Goal: Transaction & Acquisition: Purchase product/service

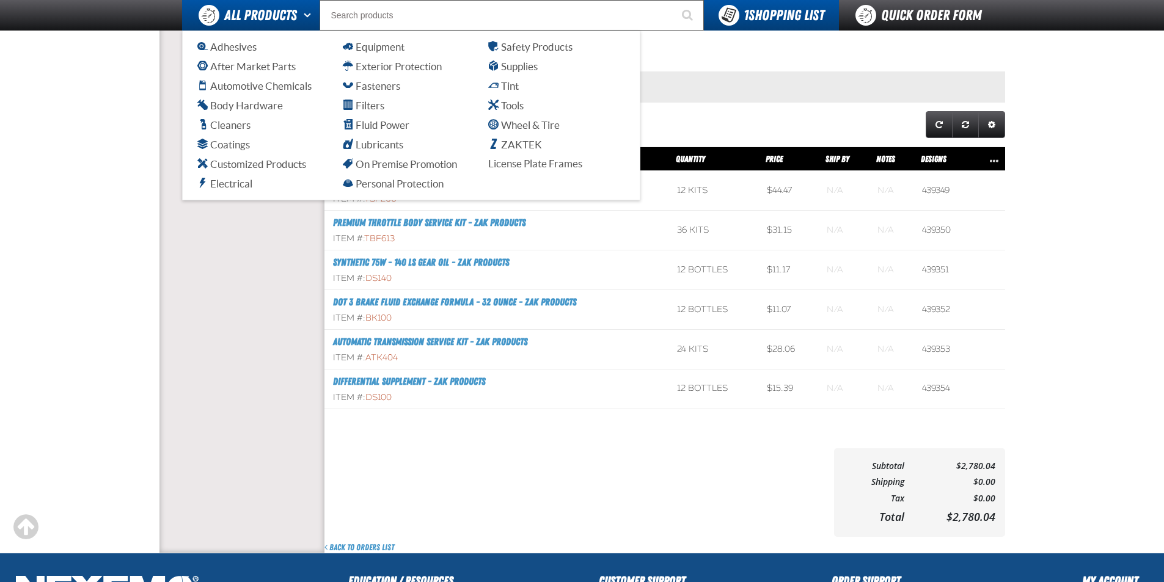
scroll to position [1, 1]
click at [246, 18] on span "All Products" at bounding box center [260, 15] width 73 height 22
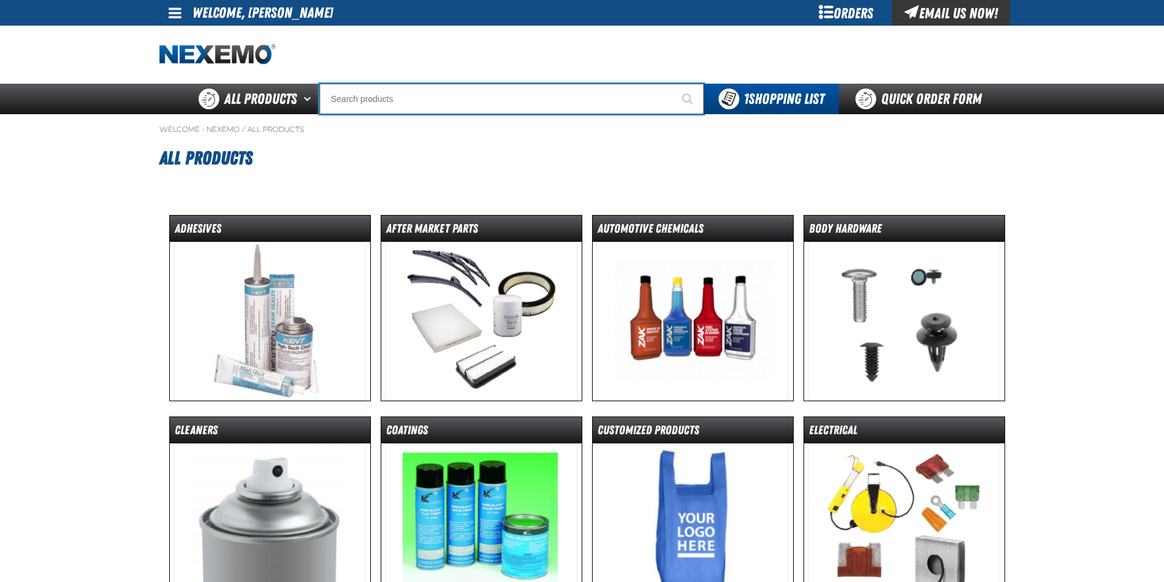
click at [443, 101] on input "Search" at bounding box center [511, 99] width 384 height 31
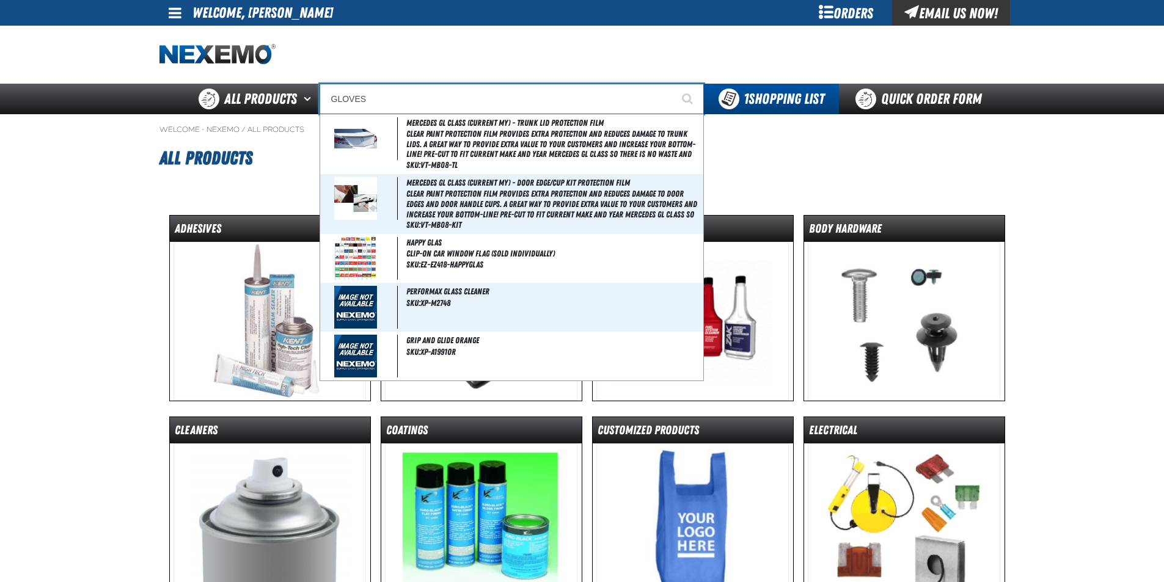
type input "GLOVES"
click at [673, 84] on button "Start Searching" at bounding box center [688, 99] width 31 height 31
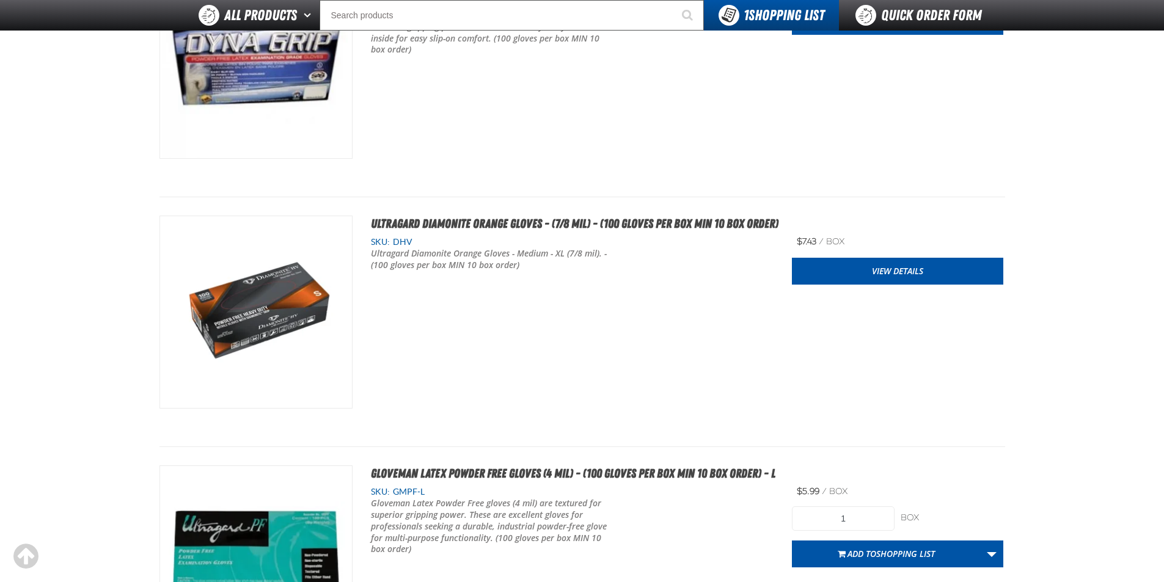
scroll to position [3238, 0]
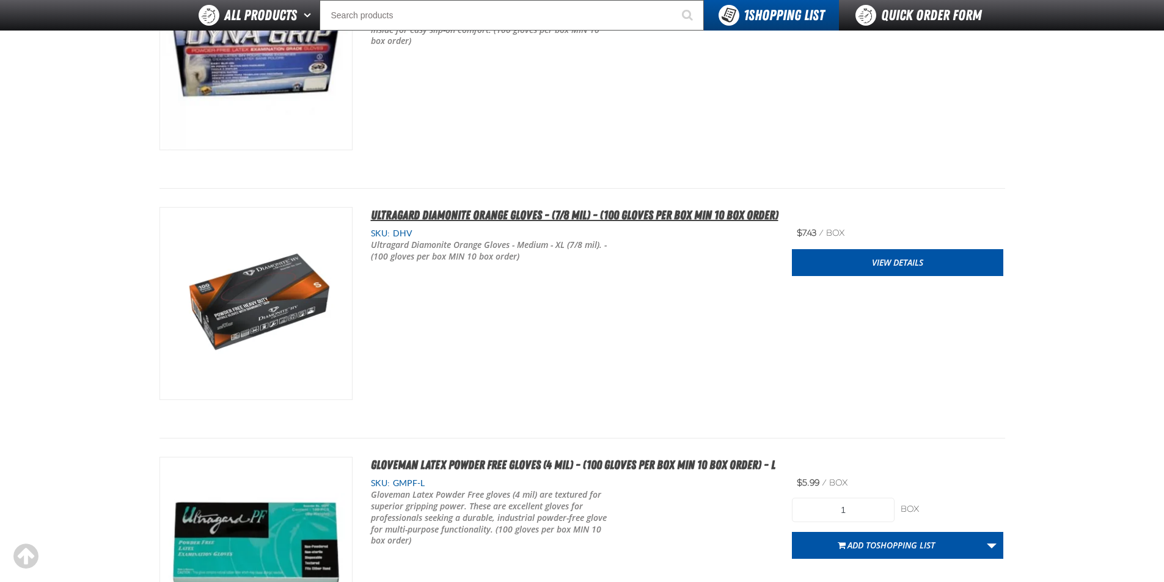
click at [491, 214] on span "Ultragard Diamonite Orange Gloves - (7/8 mil) - (100 gloves per box MIN 10 box …" at bounding box center [574, 215] width 407 height 15
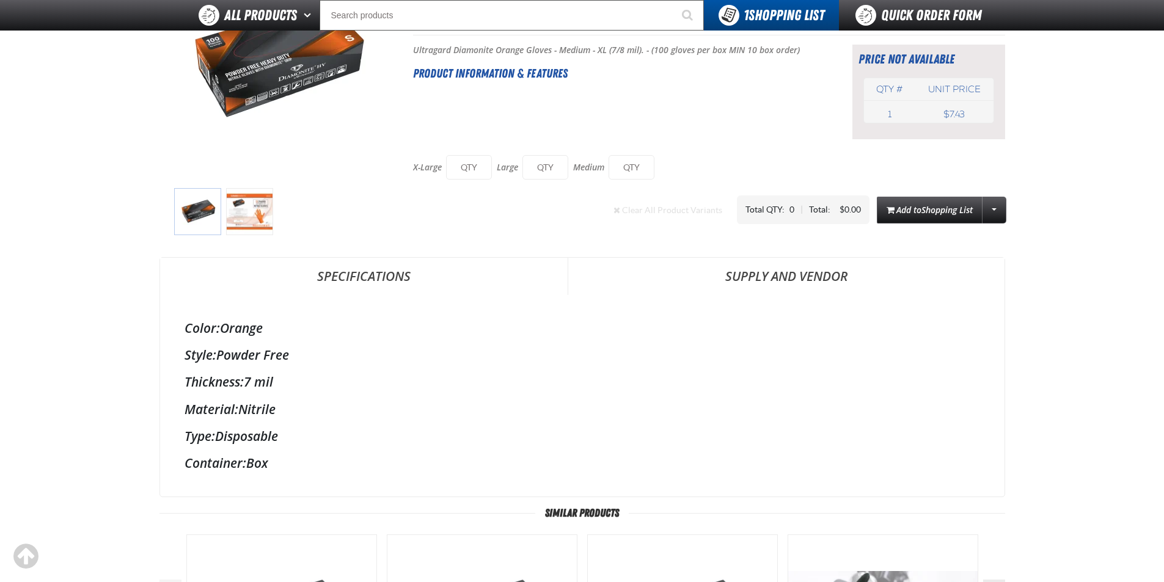
scroll to position [183, 0]
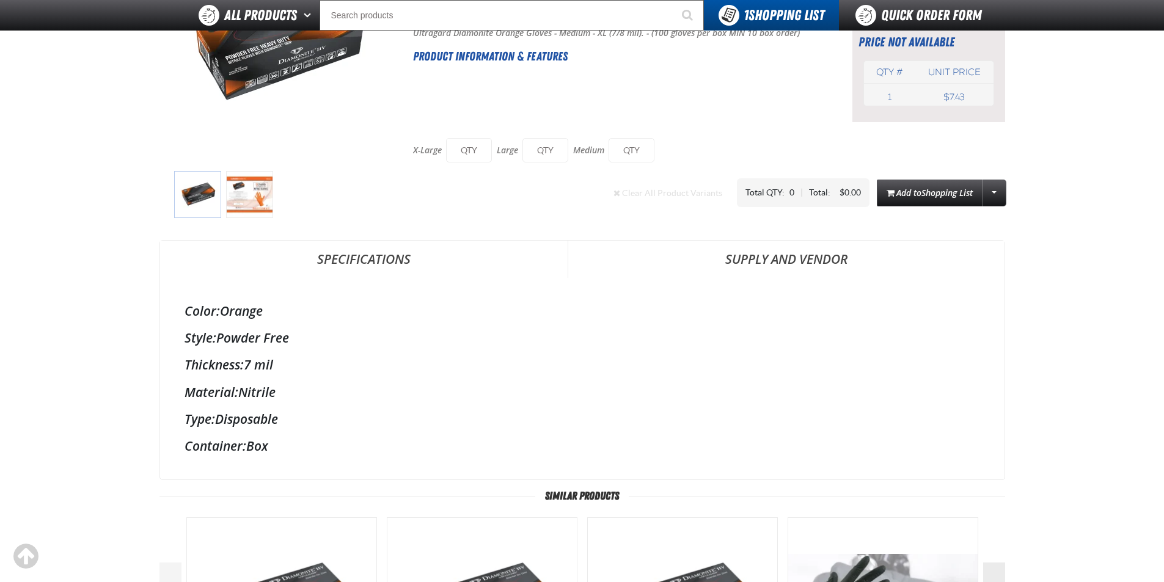
click at [244, 197] on img at bounding box center [249, 194] width 47 height 47
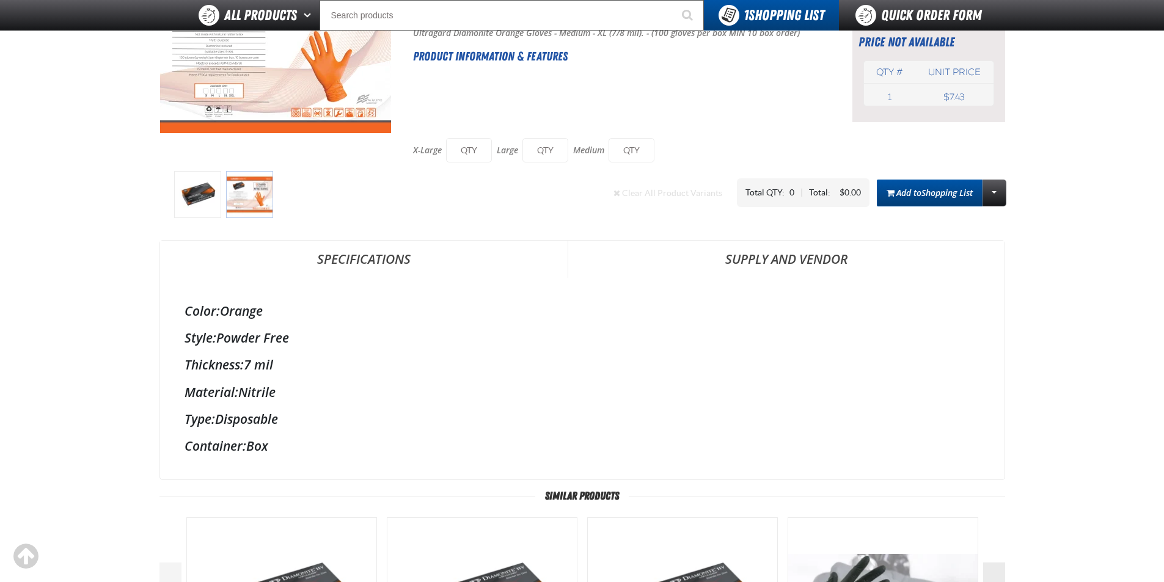
click at [967, 189] on span "Shopping List" at bounding box center [946, 193] width 51 height 12
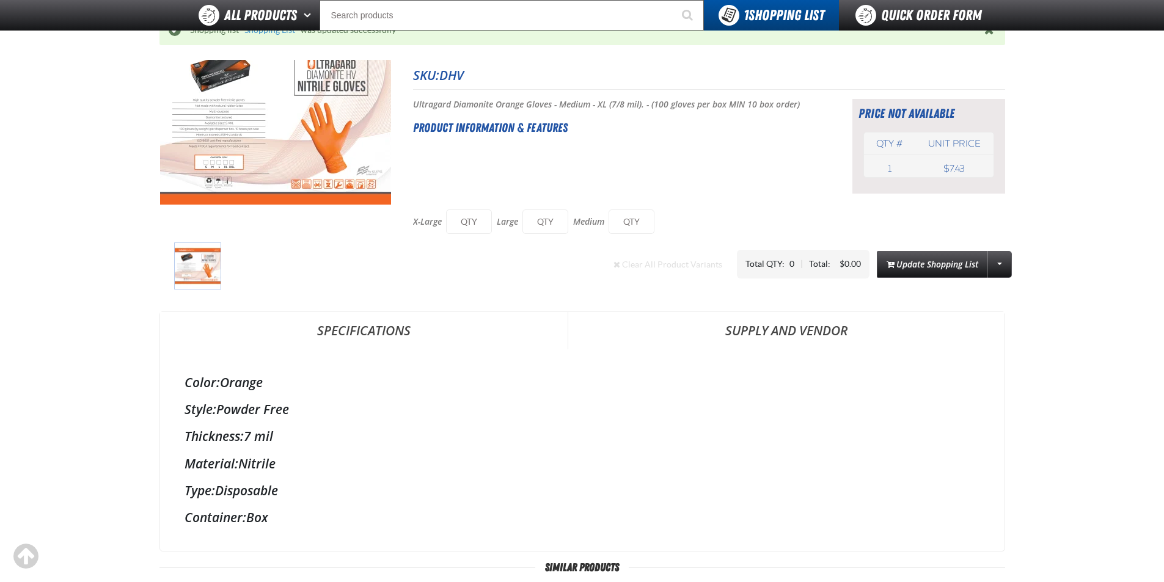
scroll to position [0, 0]
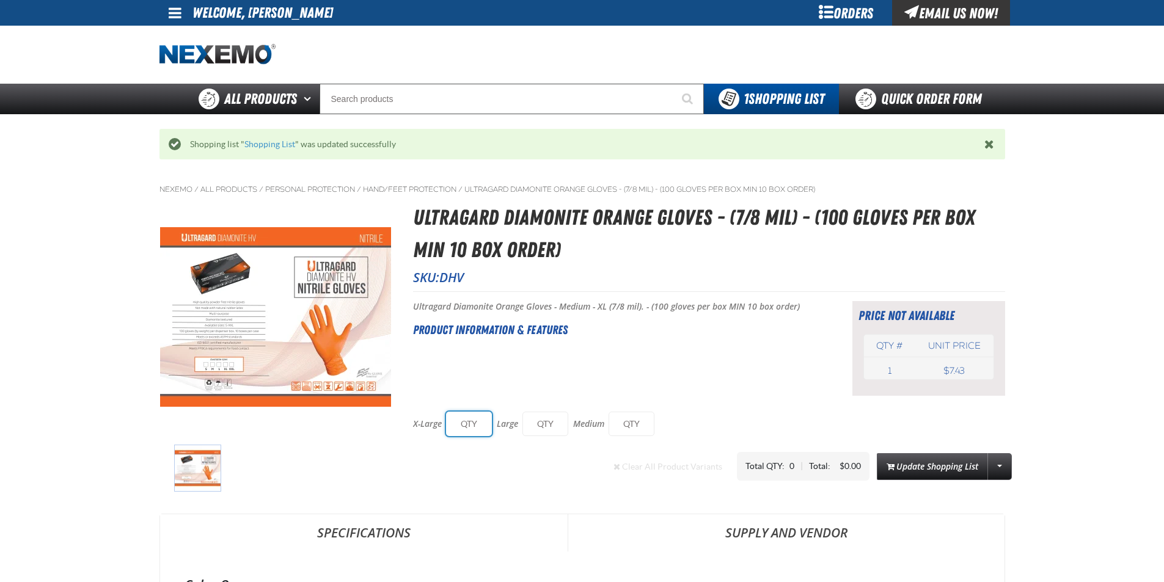
click at [465, 426] on input "text" at bounding box center [469, 424] width 46 height 24
type input "10"
click at [538, 420] on input "text" at bounding box center [545, 424] width 46 height 24
type input "10"
drag, startPoint x: 635, startPoint y: 432, endPoint x: 647, endPoint y: 432, distance: 12.2
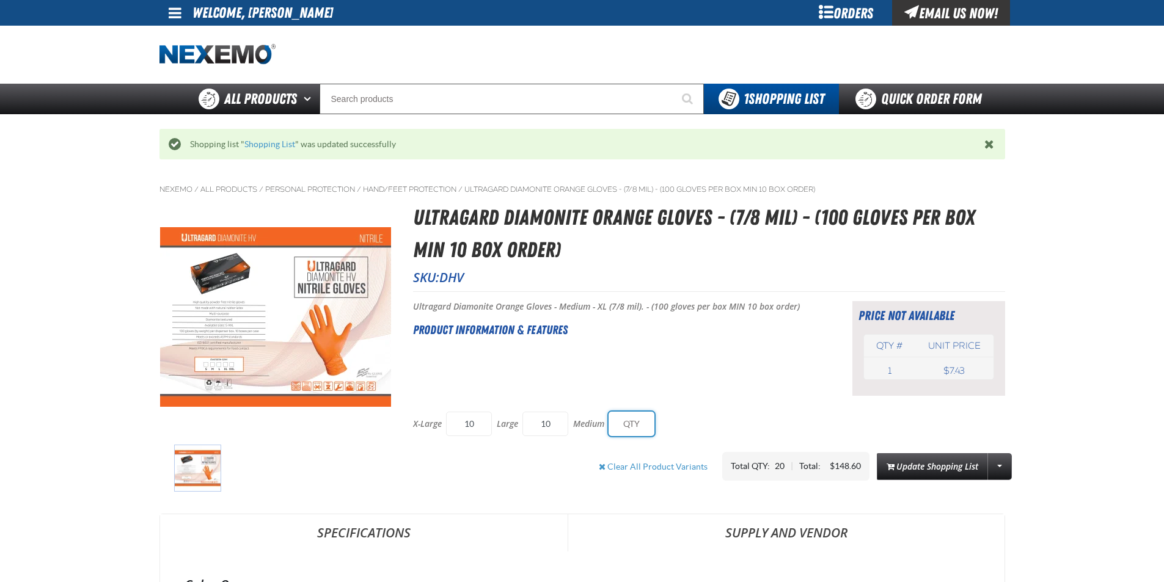
click at [641, 432] on input "text" at bounding box center [631, 424] width 46 height 24
type input "10"
click at [713, 415] on div "X-Large 10 Large 10 Medium 10" at bounding box center [709, 424] width 592 height 37
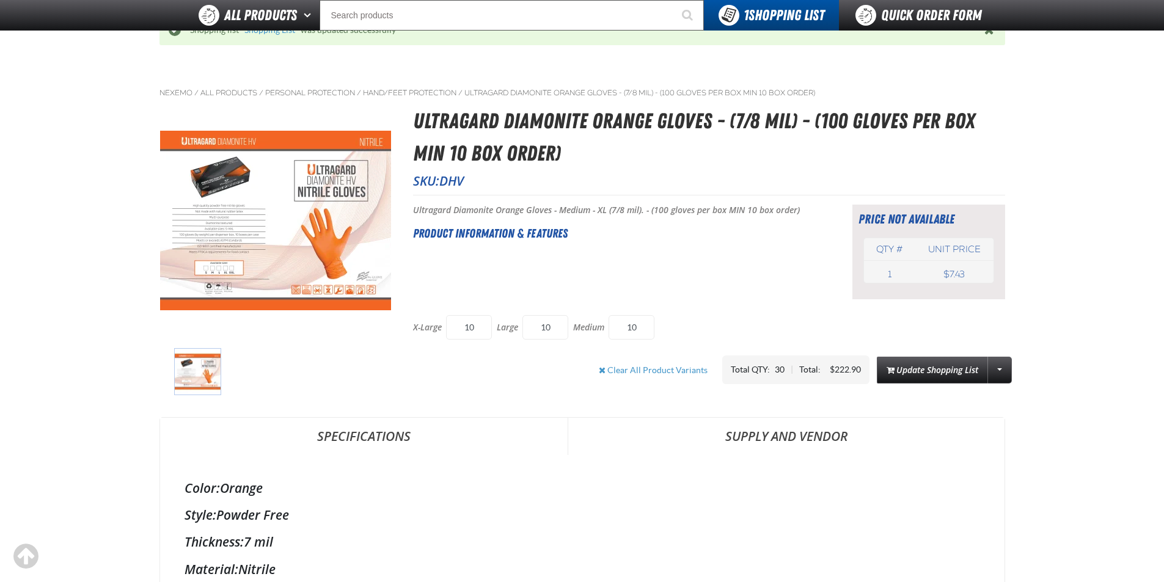
scroll to position [244, 0]
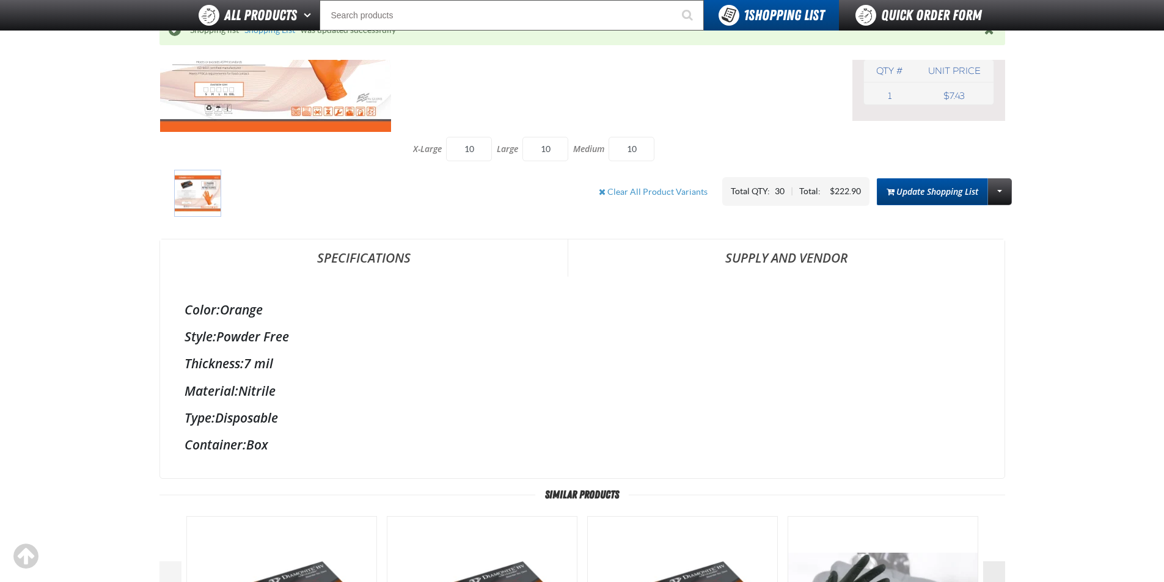
click at [924, 191] on button "Update Shopping List" at bounding box center [932, 191] width 111 height 27
click at [391, 20] on input "Search" at bounding box center [511, 15] width 384 height 31
type input "ZIP TIE"
click at [673, 0] on button "Start Searching" at bounding box center [688, 15] width 31 height 31
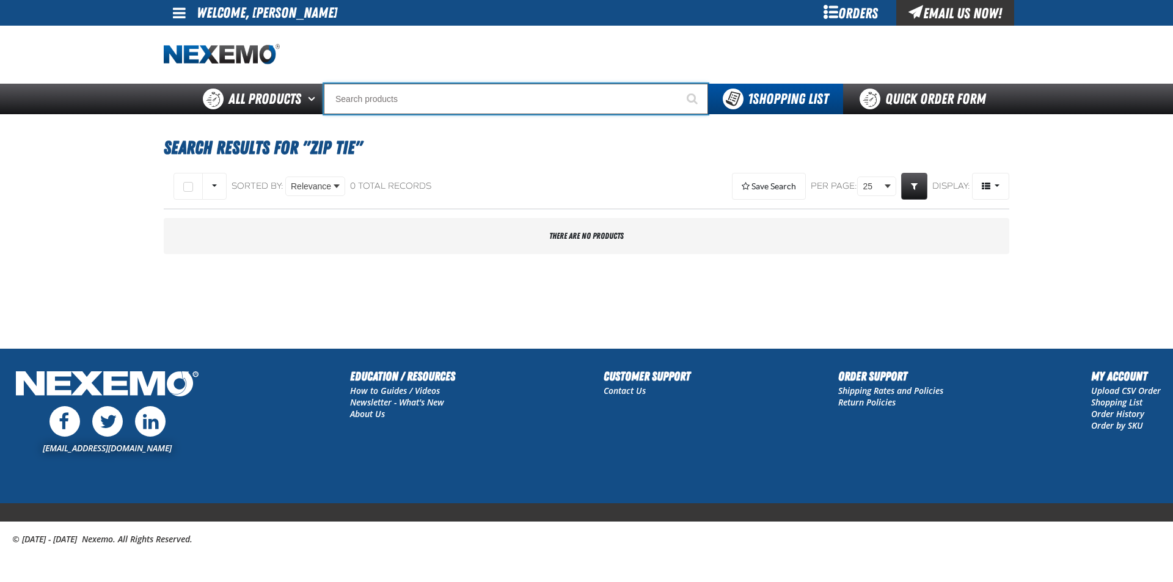
click at [377, 103] on input "Search" at bounding box center [516, 99] width 384 height 31
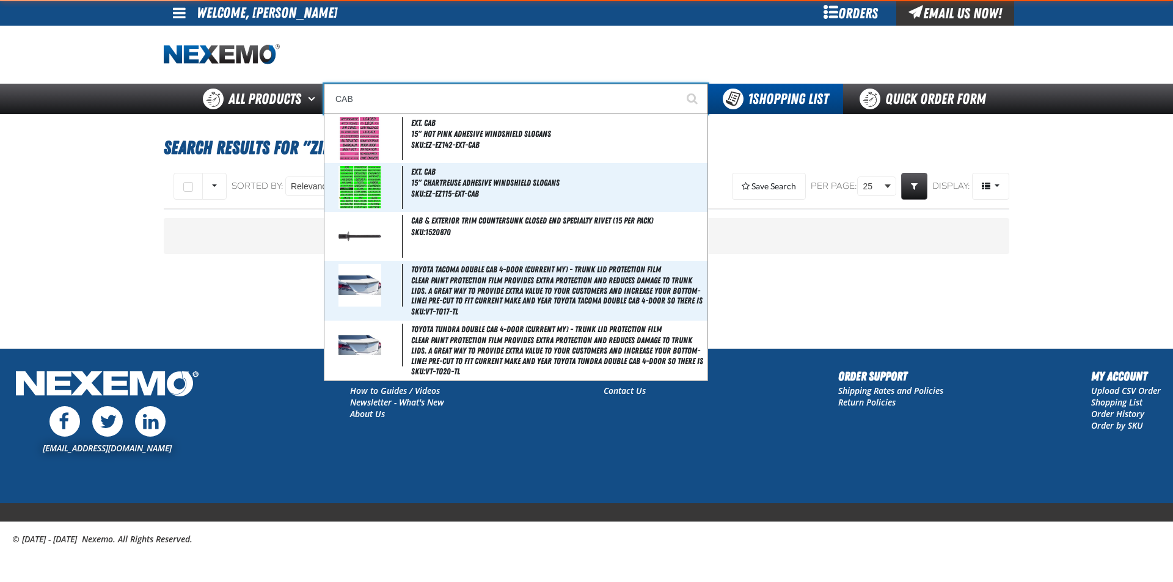
type input "CABL"
type input "CABLE"
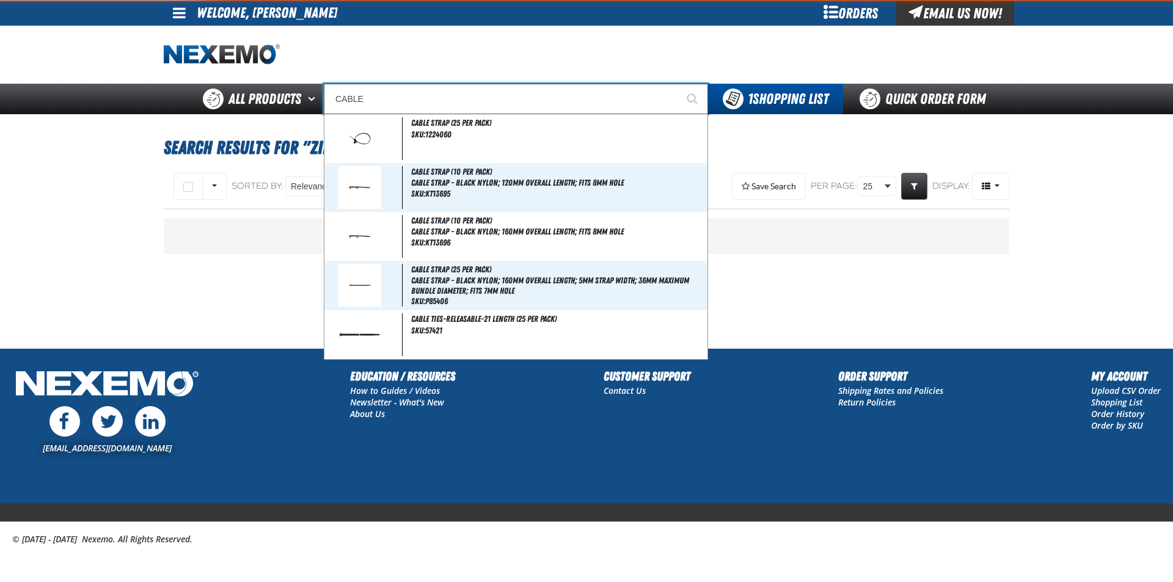
type input "CABLE Strap (25 per pack)"
type input "CABLE"
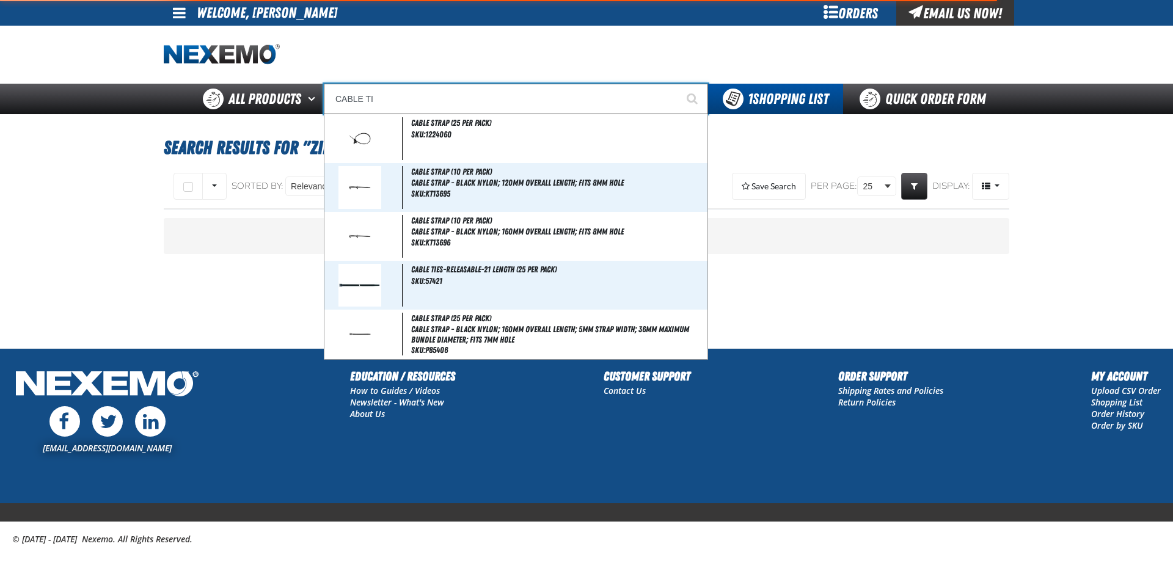
type input "CABLE TIE"
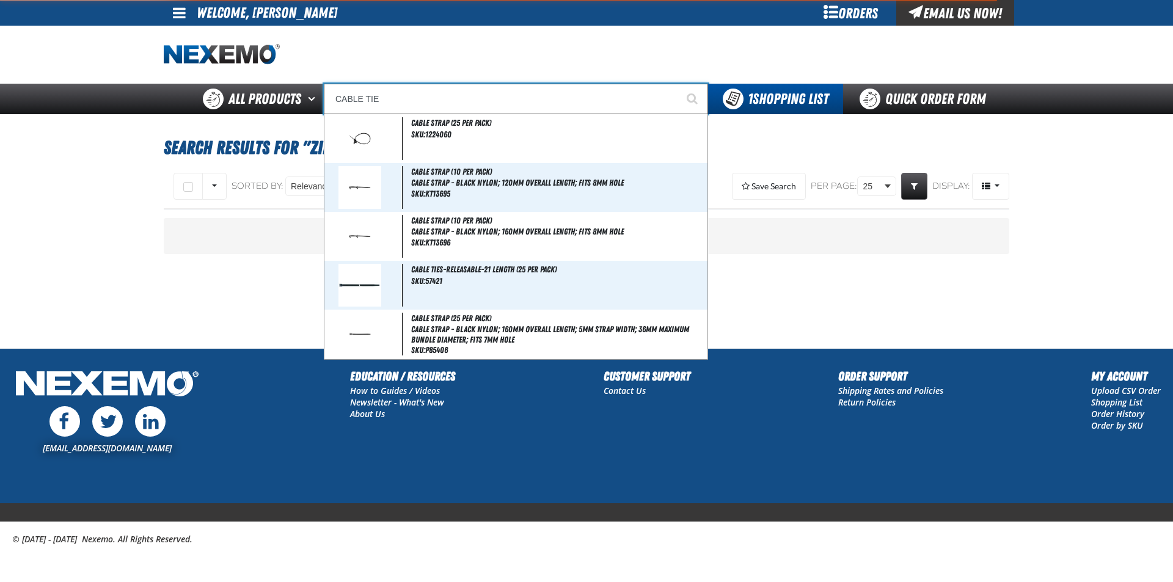
type input "CABLE TIE (Pack of 25)"
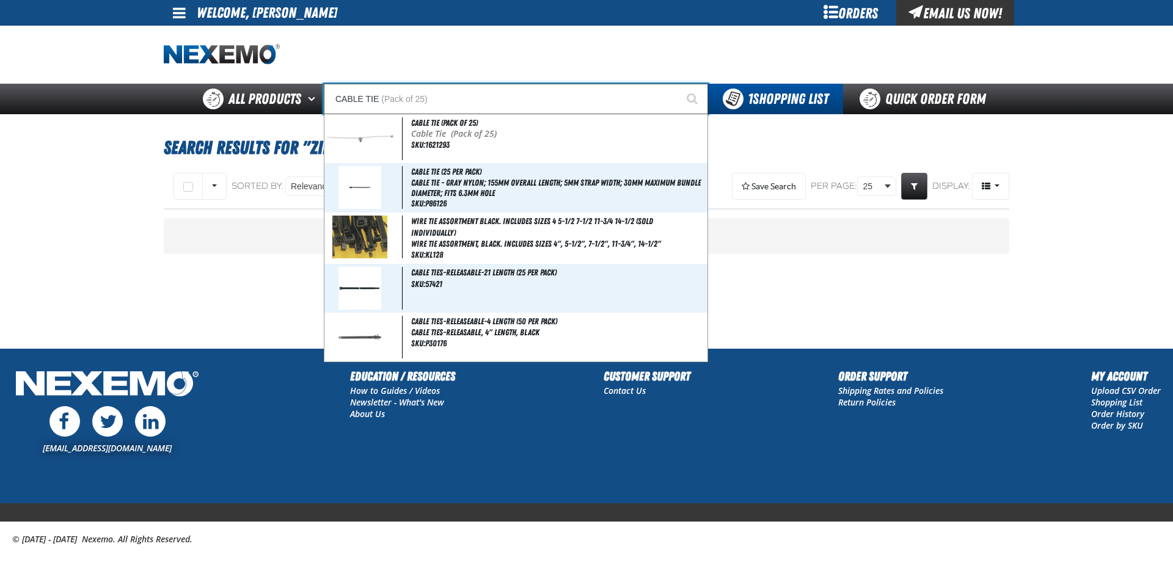
type input "CABLE TIE"
click at [677, 84] on button "Start Searching" at bounding box center [692, 99] width 31 height 31
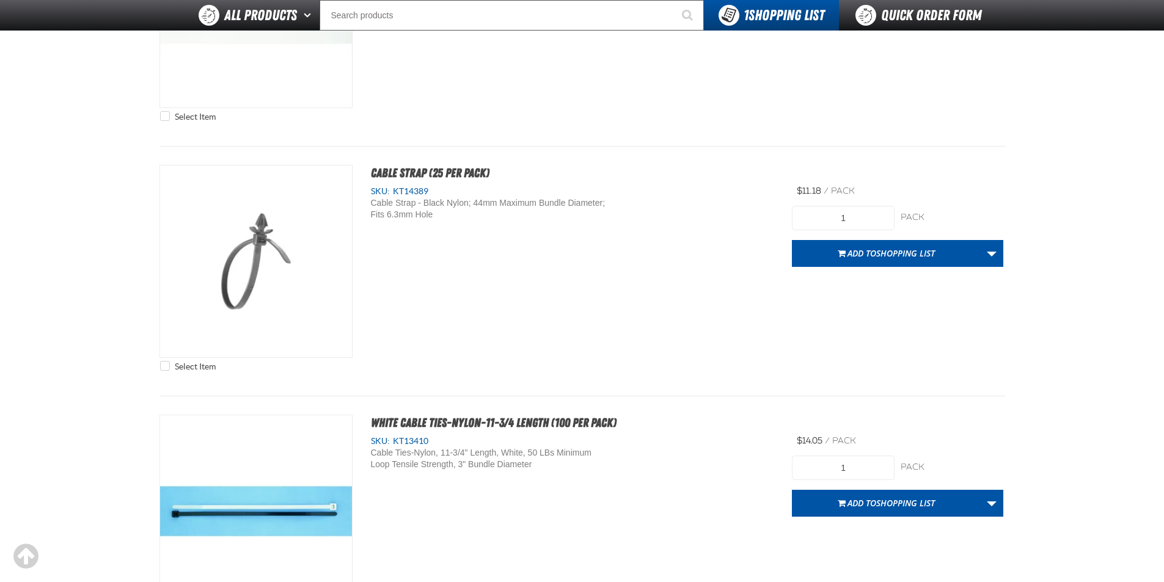
scroll to position [5437, 0]
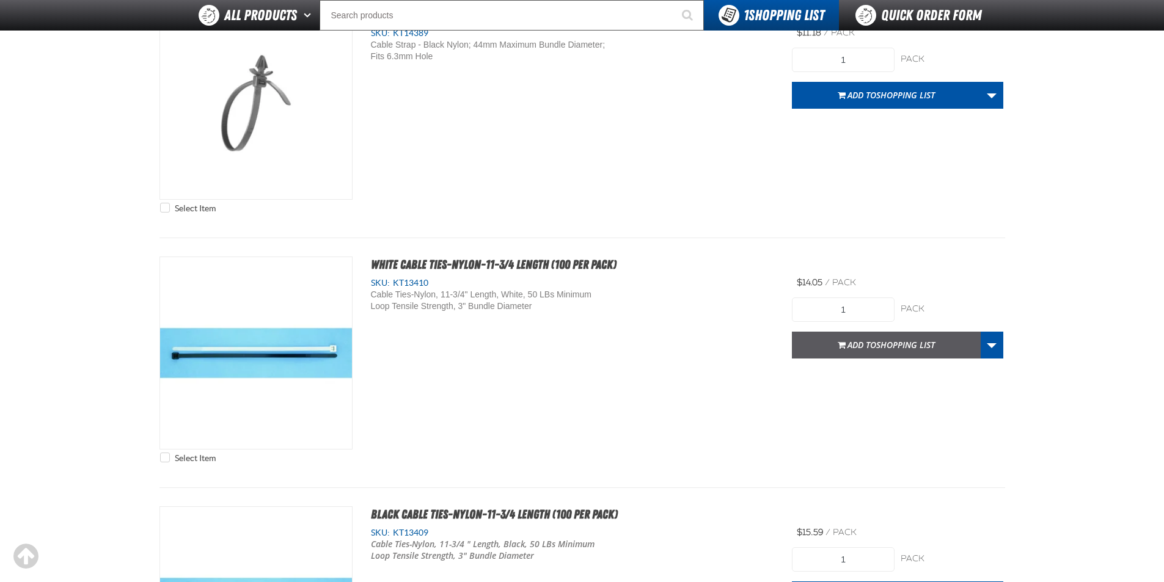
click at [861, 342] on span "Add to Shopping List" at bounding box center [890, 345] width 87 height 12
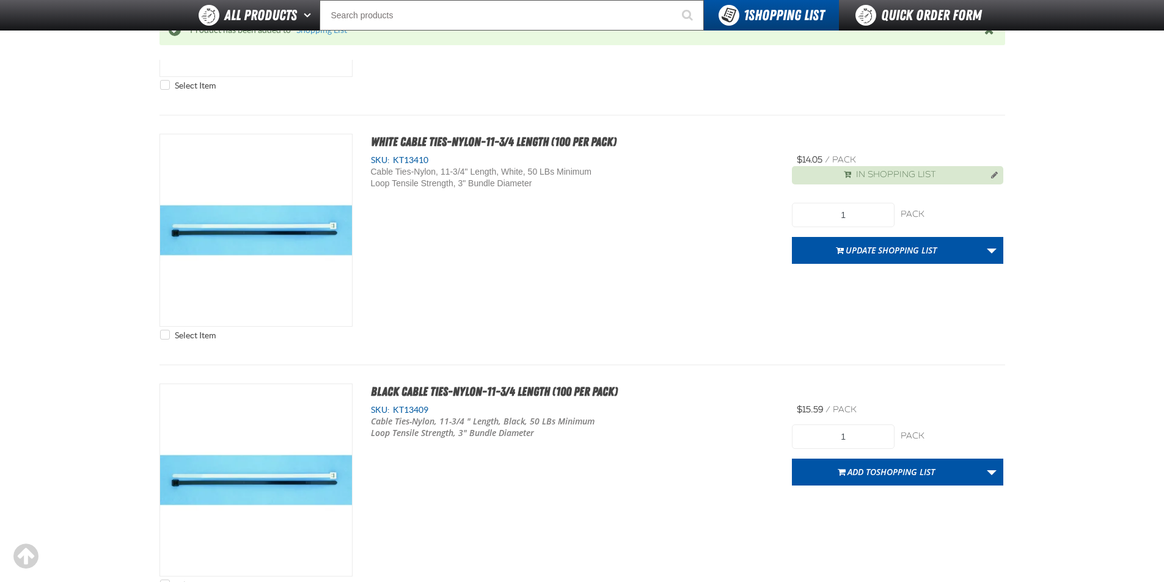
scroll to position [5619, 0]
